Goal: Communication & Community: Connect with others

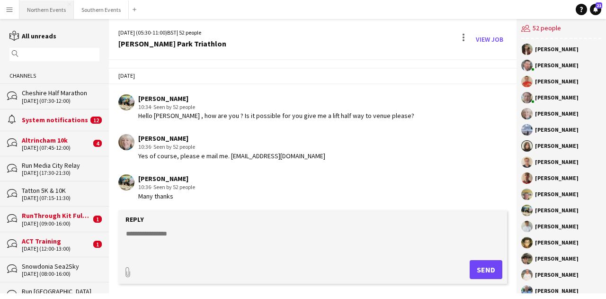
scroll to position [2558, 0]
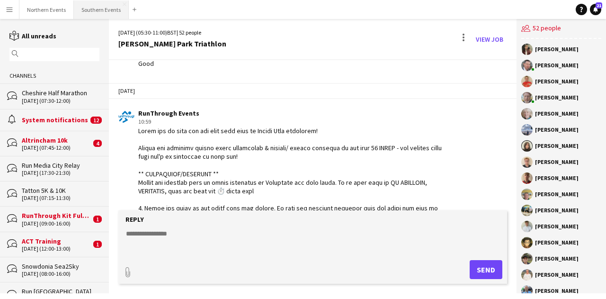
click at [98, 9] on button "Southern Events Close" at bounding box center [101, 9] width 55 height 18
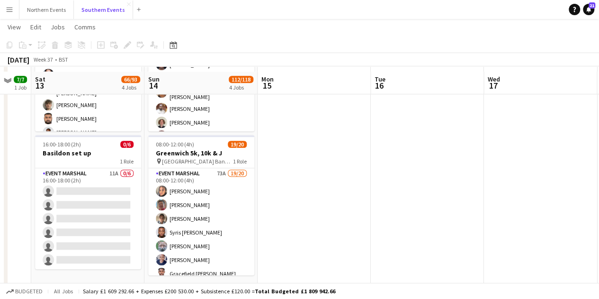
scroll to position [360, 0]
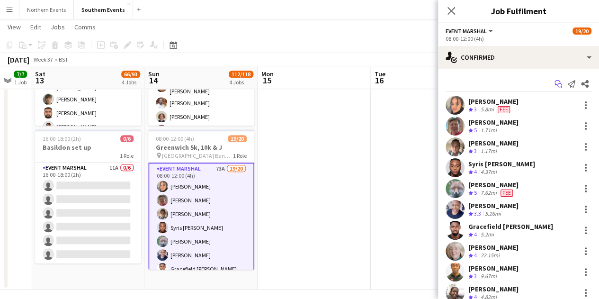
click at [558, 84] on icon at bounding box center [560, 85] width 5 height 5
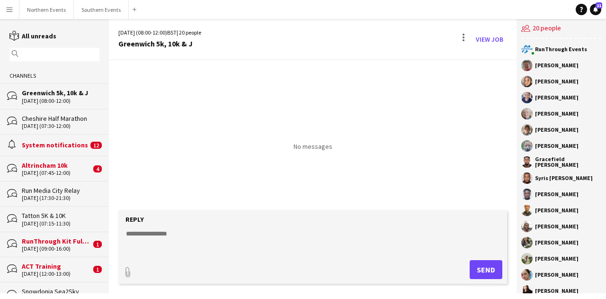
scroll to position [77, 0]
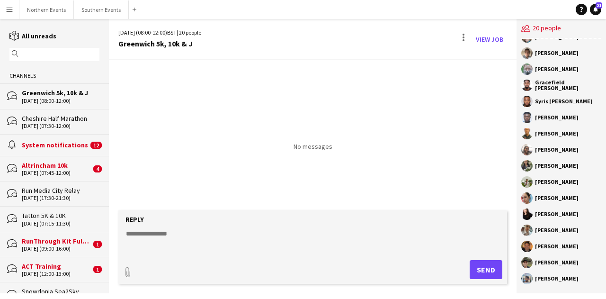
drag, startPoint x: 536, startPoint y: 65, endPoint x: 586, endPoint y: 285, distance: 225.5
click at [586, 285] on div "RunThrough Events [PERSON_NAME] [PERSON_NAME] [PERSON_NAME] Commodore [PERSON_N…" at bounding box center [562, 166] width 90 height 254
copy div "[PERSON_NAME] [PERSON_NAME] [PERSON_NAME] Commodore [PERSON_NAME] [PERSON_NAME]…"
